Goal: Transaction & Acquisition: Purchase product/service

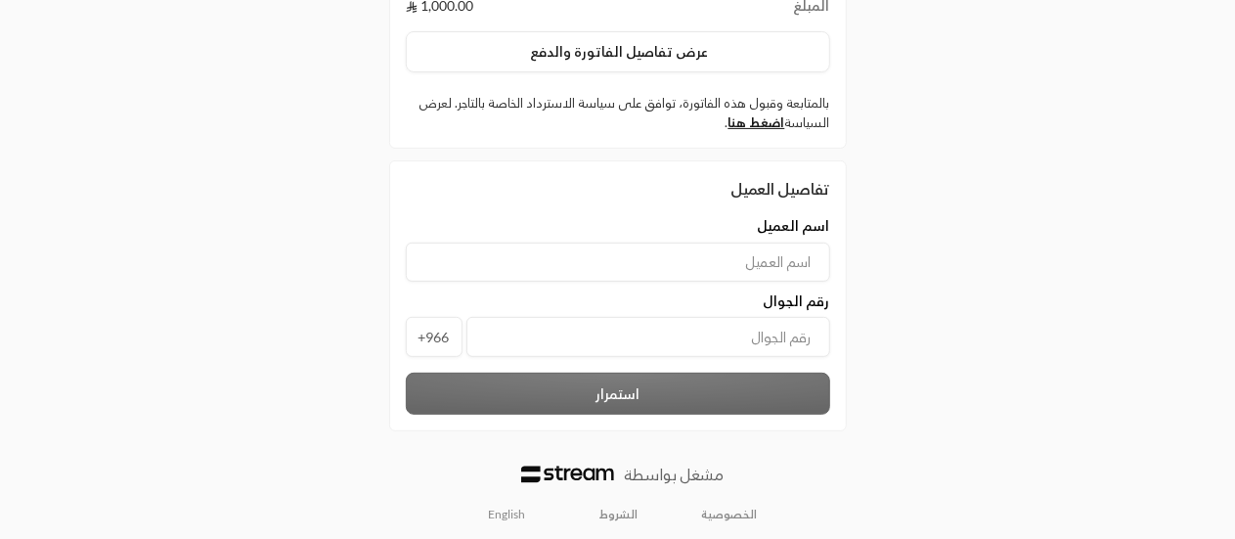
scroll to position [227, 0]
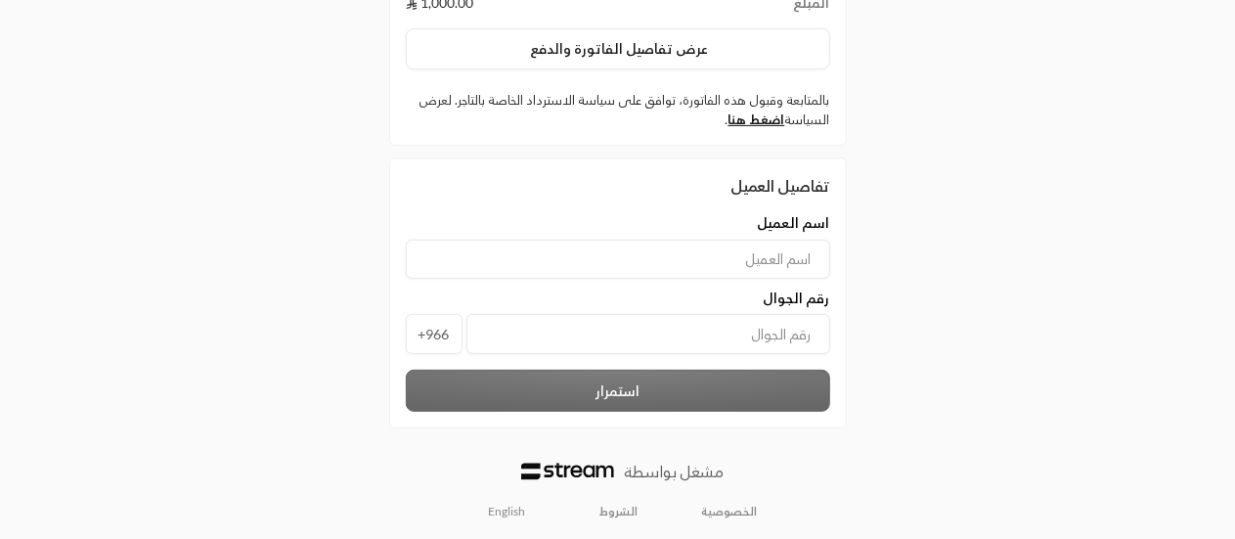
click at [724, 255] on input at bounding box center [618, 259] width 424 height 39
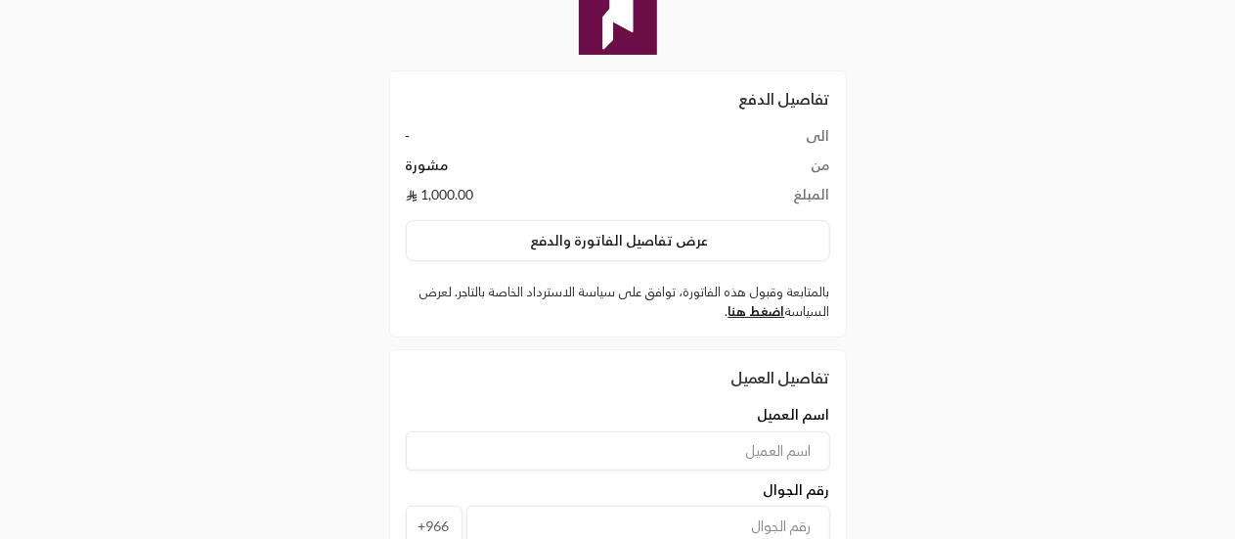
scroll to position [31, 0]
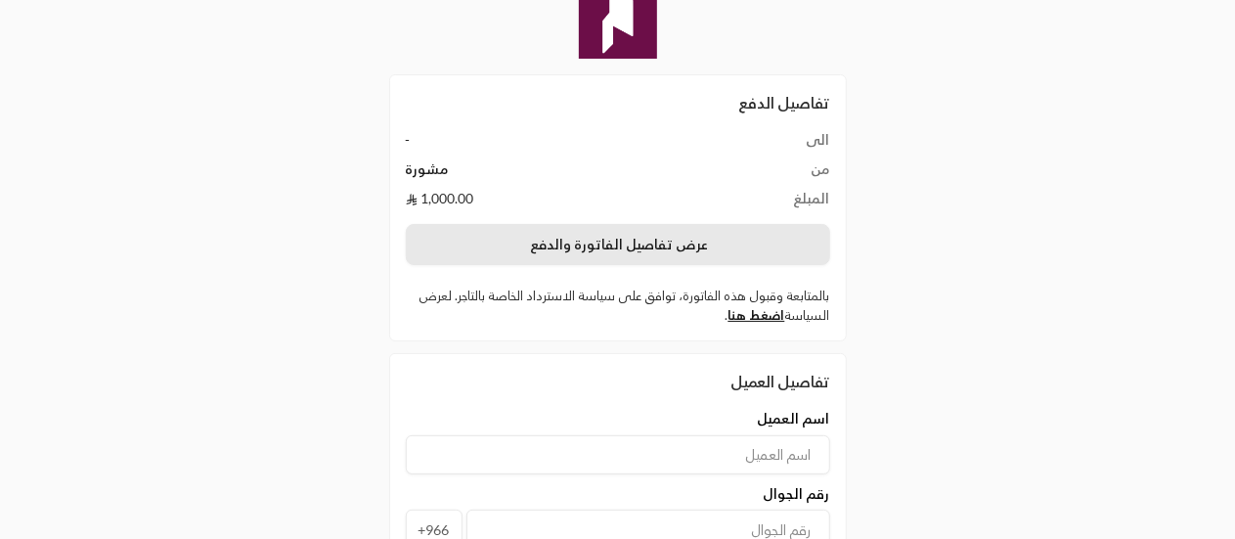
click at [657, 252] on button "عرض تفاصيل الفاتورة والدفع" at bounding box center [618, 244] width 424 height 41
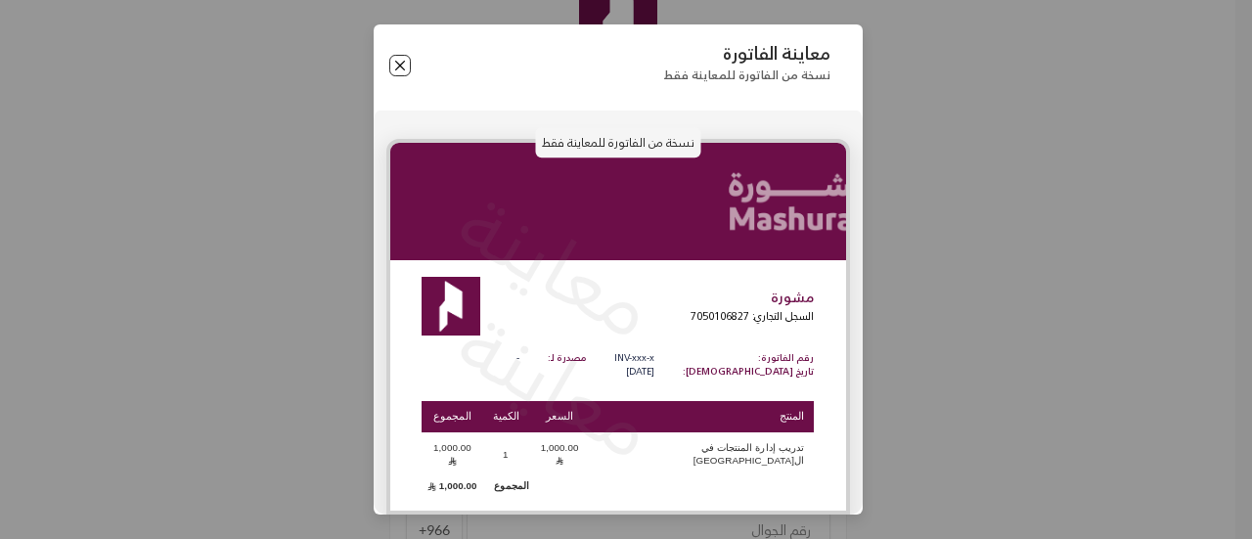
click at [402, 67] on button "Close" at bounding box center [400, 66] width 22 height 22
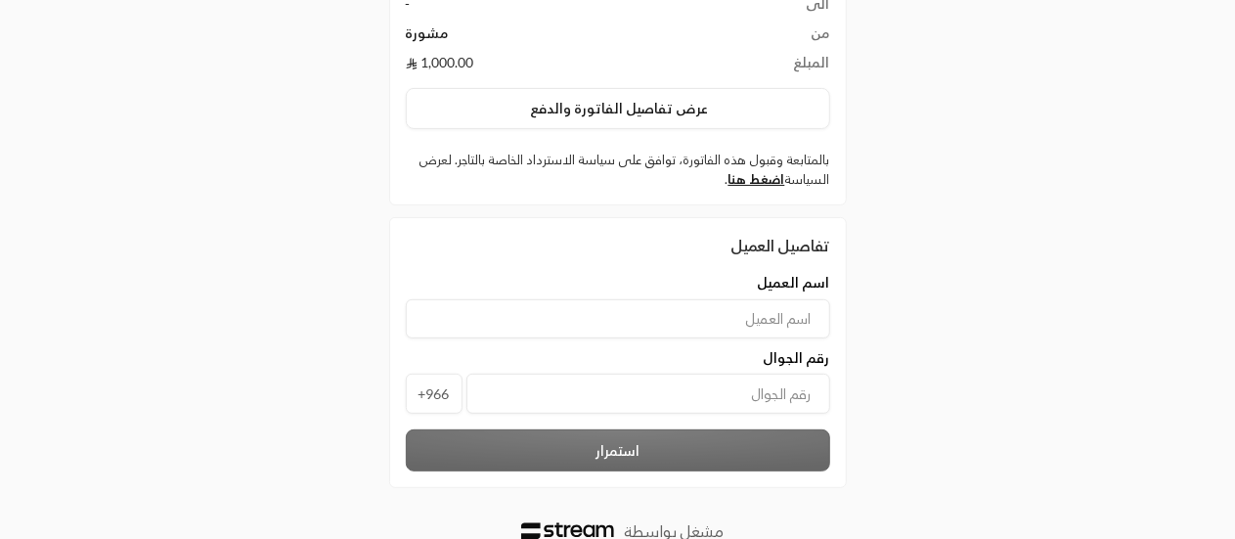
scroll to position [227, 0]
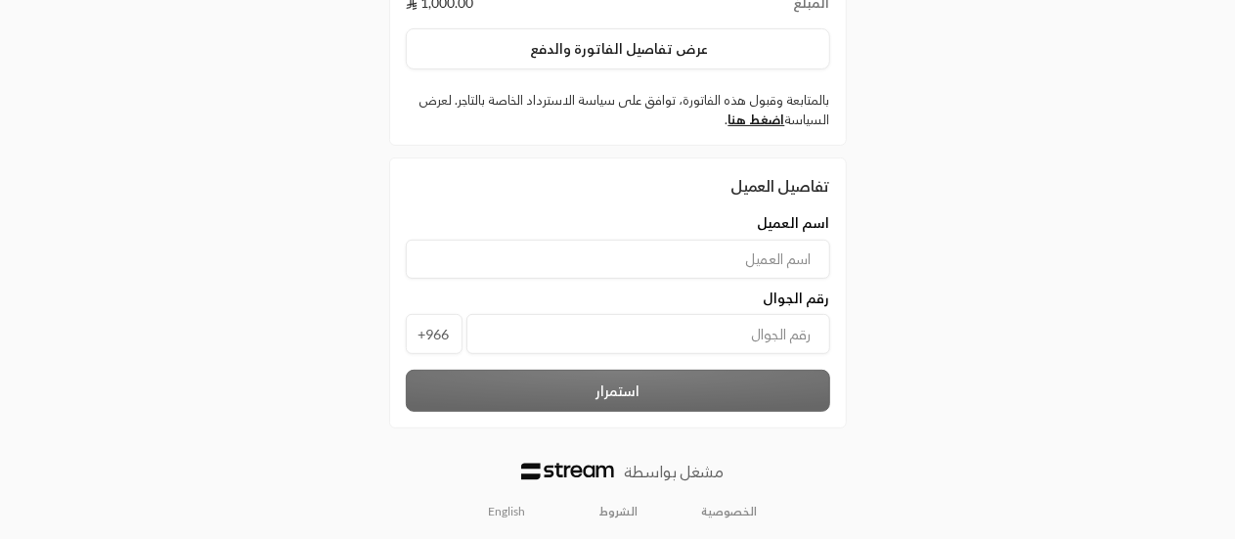
click at [797, 252] on input at bounding box center [618, 259] width 424 height 39
type input "fSX"
click at [769, 323] on input "tel" at bounding box center [649, 334] width 364 height 40
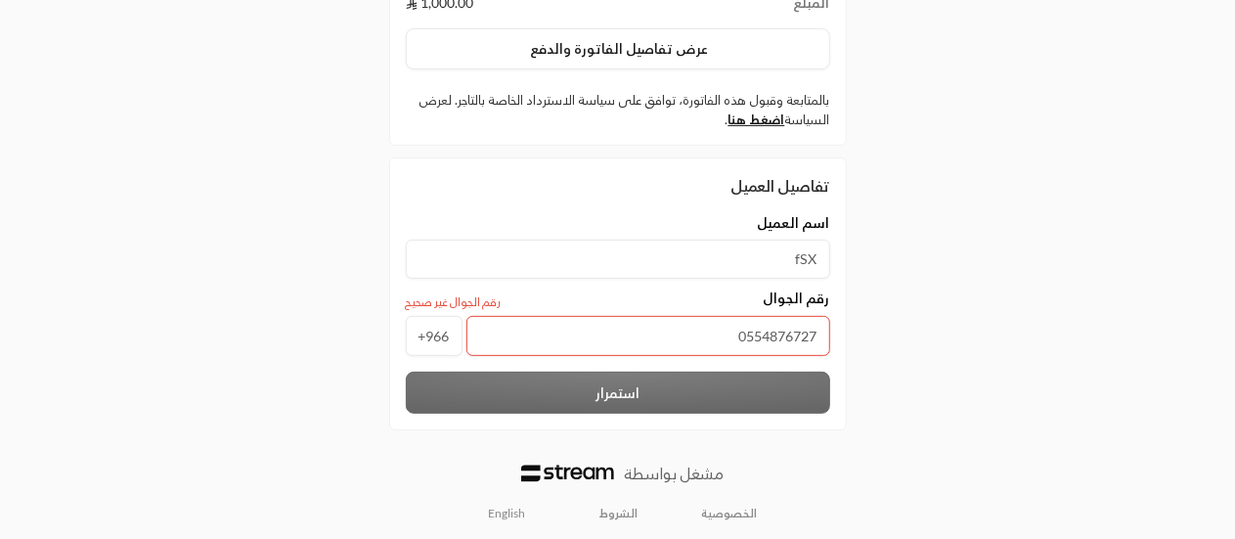
click at [723, 335] on input "0554876727" at bounding box center [649, 336] width 364 height 40
click at [746, 335] on input "0554876727" at bounding box center [649, 336] width 364 height 40
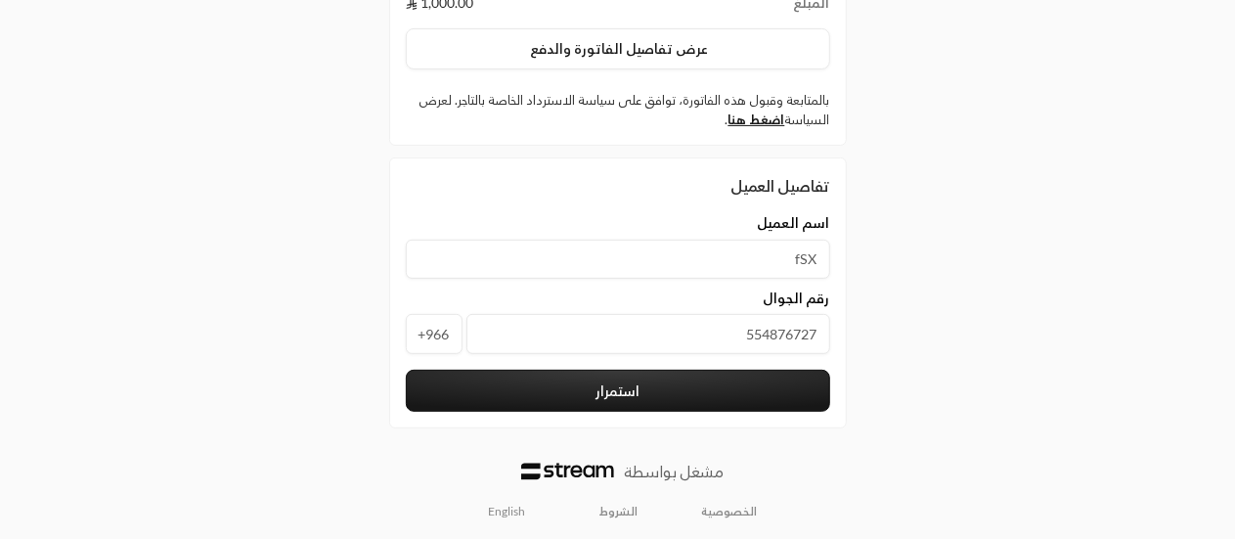
type input "554876727"
click at [685, 380] on button "استمرار" at bounding box center [618, 391] width 424 height 42
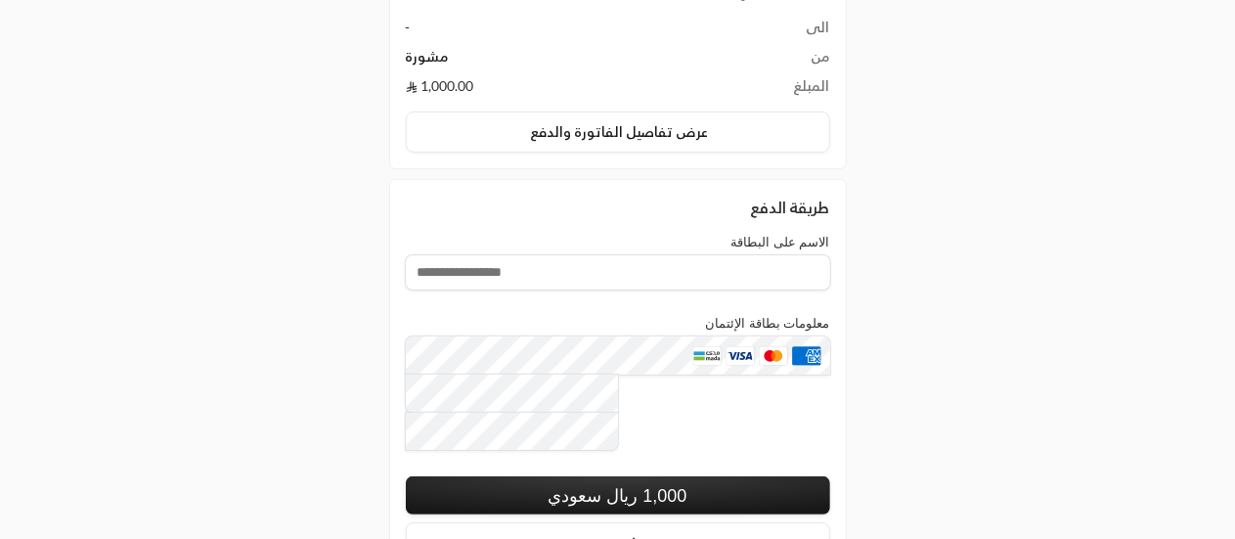
scroll to position [270, 0]
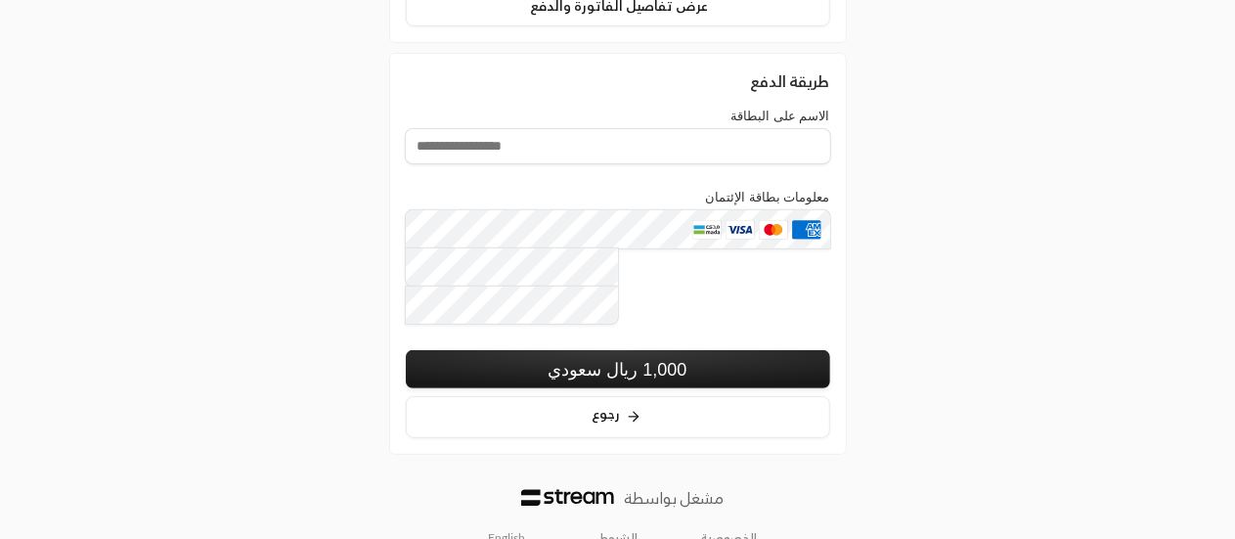
click at [552, 489] on img at bounding box center [567, 498] width 93 height 18
click at [520, 486] on div "مشغل بواسطة" at bounding box center [618, 497] width 458 height 23
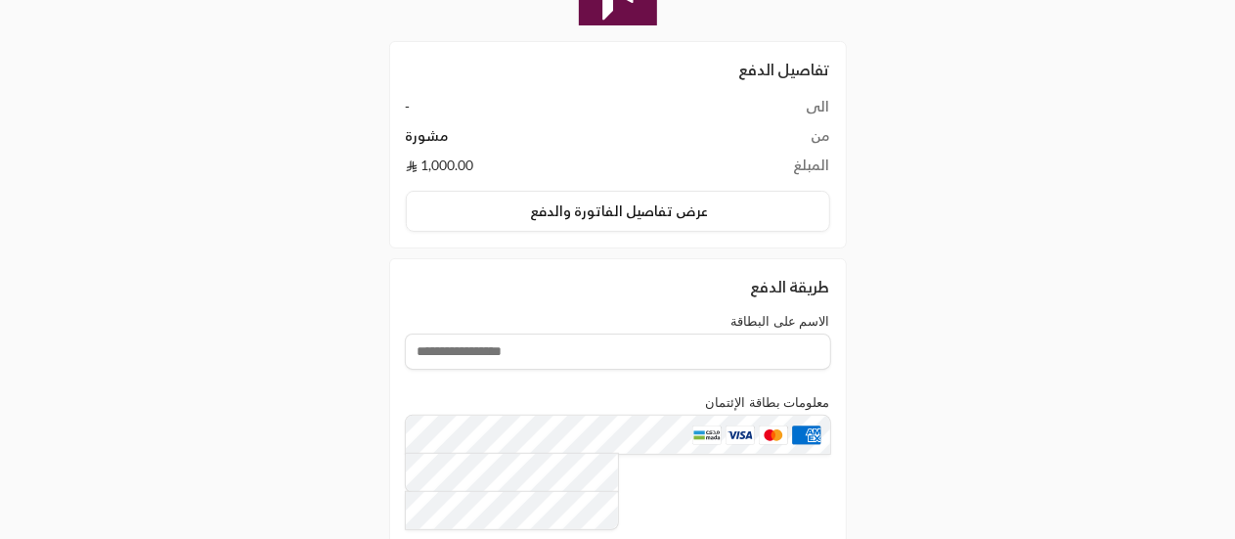
scroll to position [0, 0]
